Goal: Find specific page/section: Find specific page/section

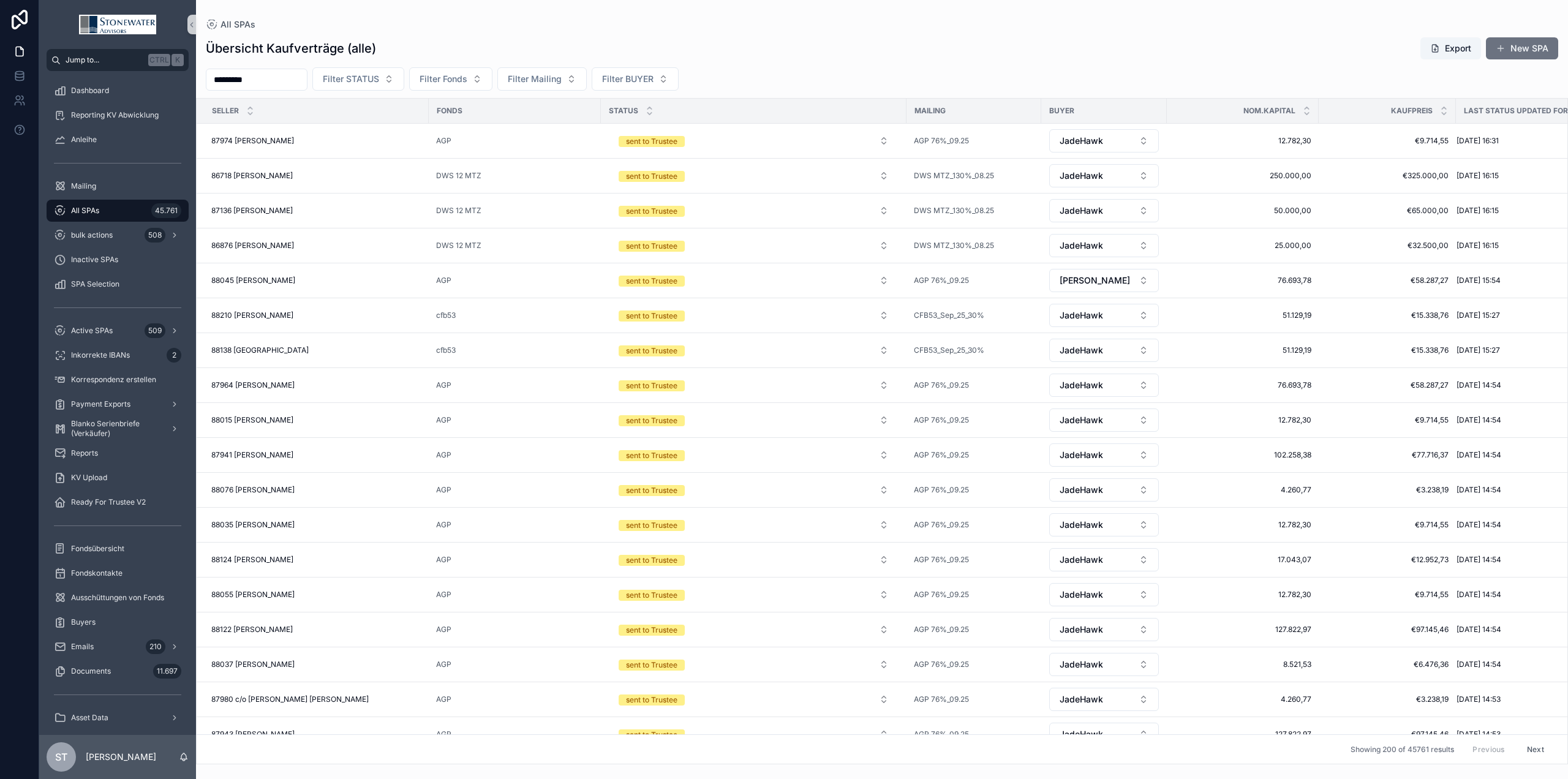
drag, startPoint x: 264, startPoint y: 79, endPoint x: 120, endPoint y: 58, distance: 145.5
click at [120, 58] on div "Jump to... Ctrl K Dashboard Reporting KV Abwicklung Anleihe Mailing All SPAs 45…" at bounding box center [803, 389] width 1529 height 779
click at [489, 69] on button "Filter Fonds" at bounding box center [450, 79] width 83 height 24
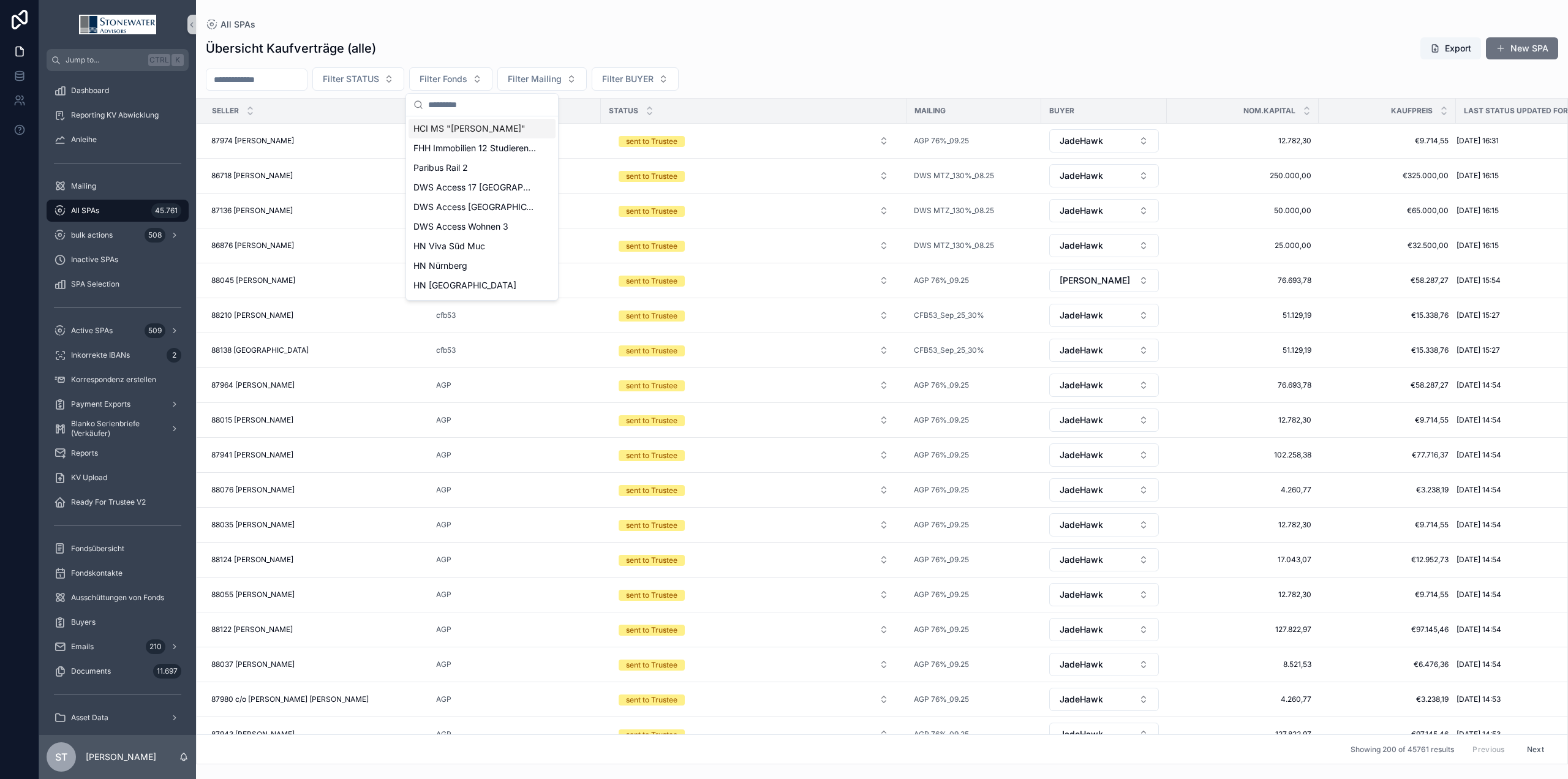
click at [473, 128] on span "HCI MS "[PERSON_NAME]"" at bounding box center [469, 128] width 112 height 12
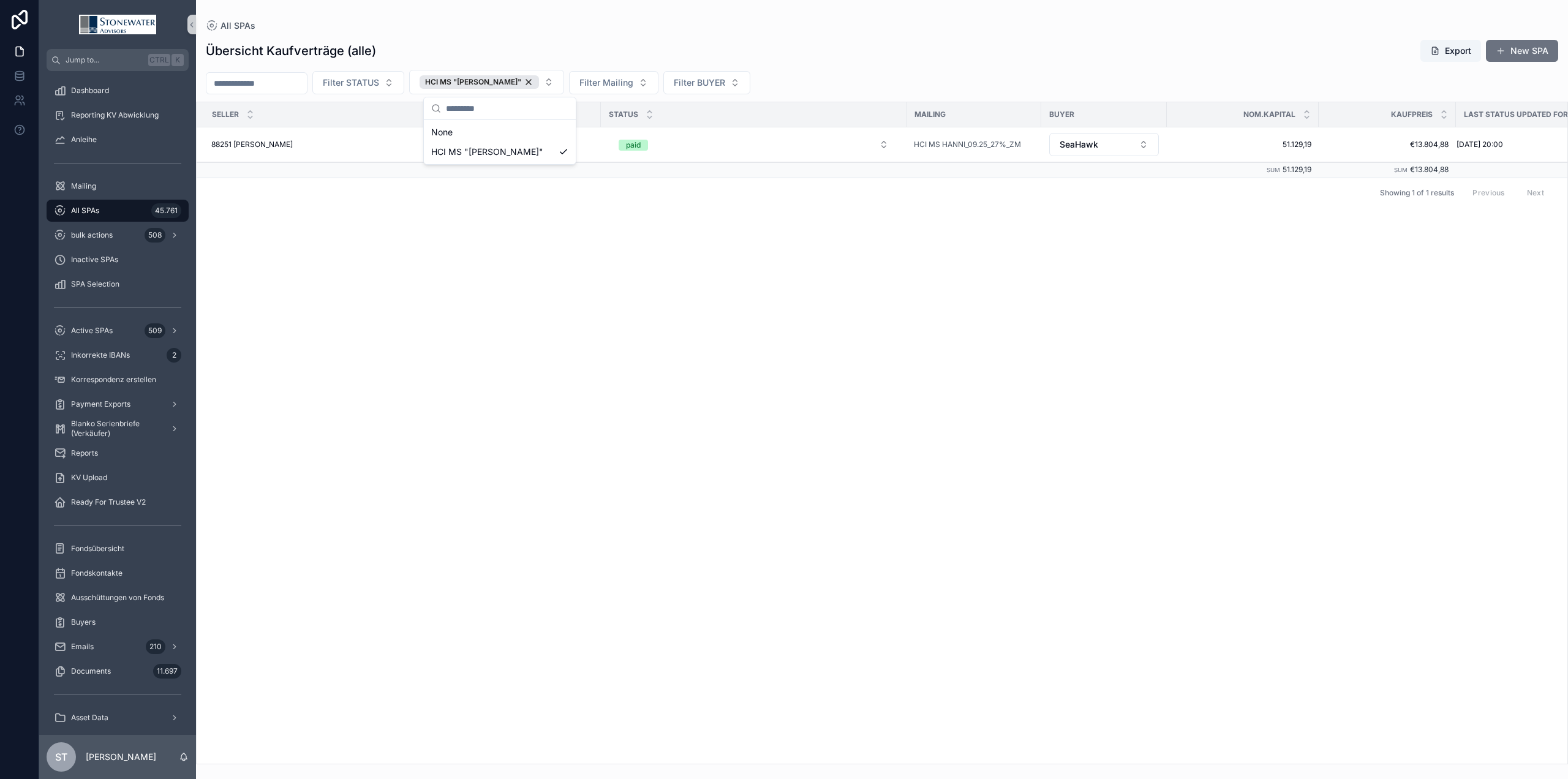
click at [309, 339] on div "SELLER Fonds STATUS Mailing BUYER Nom.Kapital Kaufpreis Last Status Updated For…" at bounding box center [882, 433] width 1371 height 661
click at [342, 145] on div "88251 [PERSON_NAME] 88251 [PERSON_NAME]" at bounding box center [316, 145] width 210 height 10
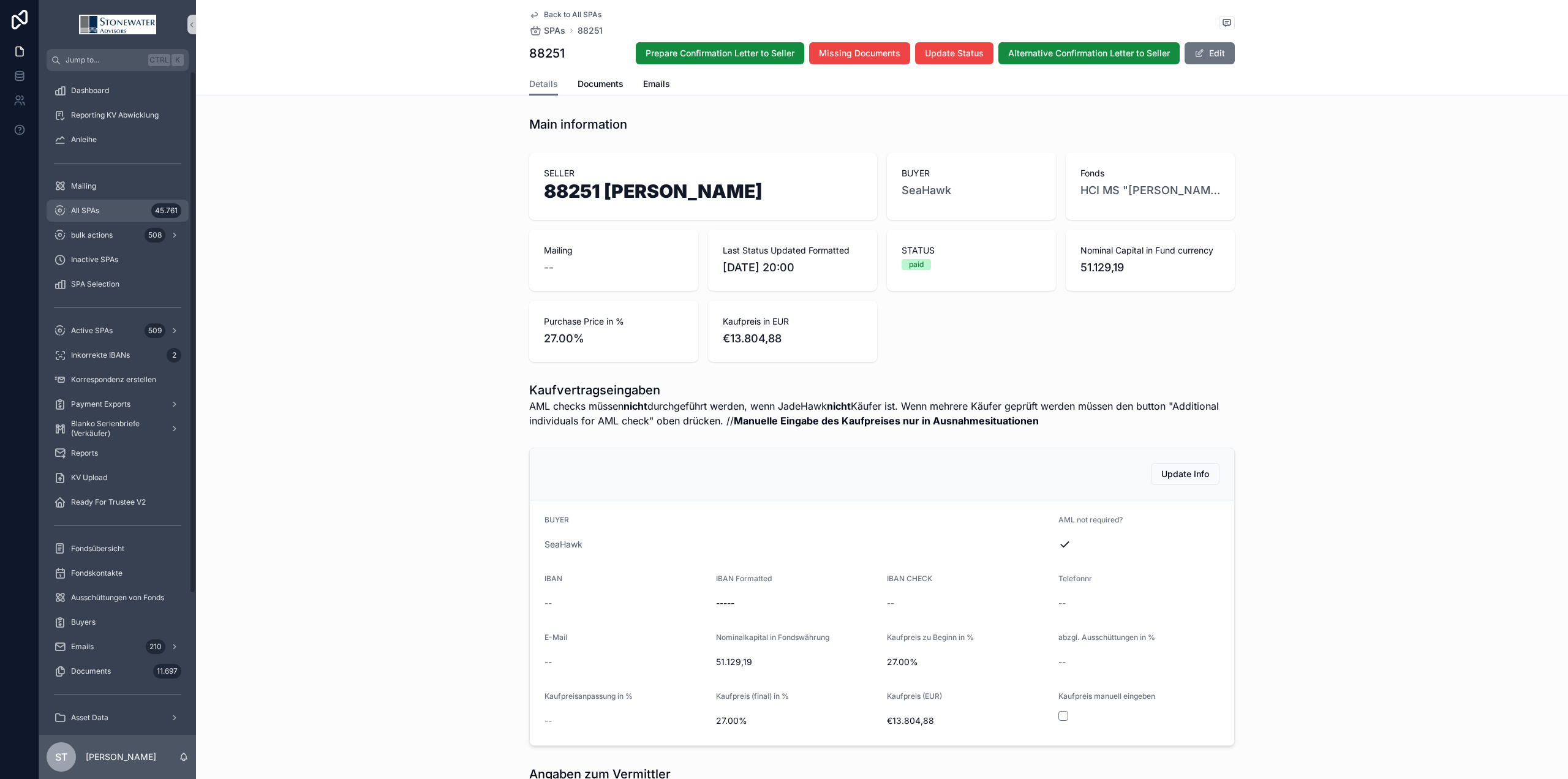
click at [103, 200] on link "All SPAs 45.761" at bounding box center [117, 210] width 142 height 22
